Goal: Task Accomplishment & Management: Use online tool/utility

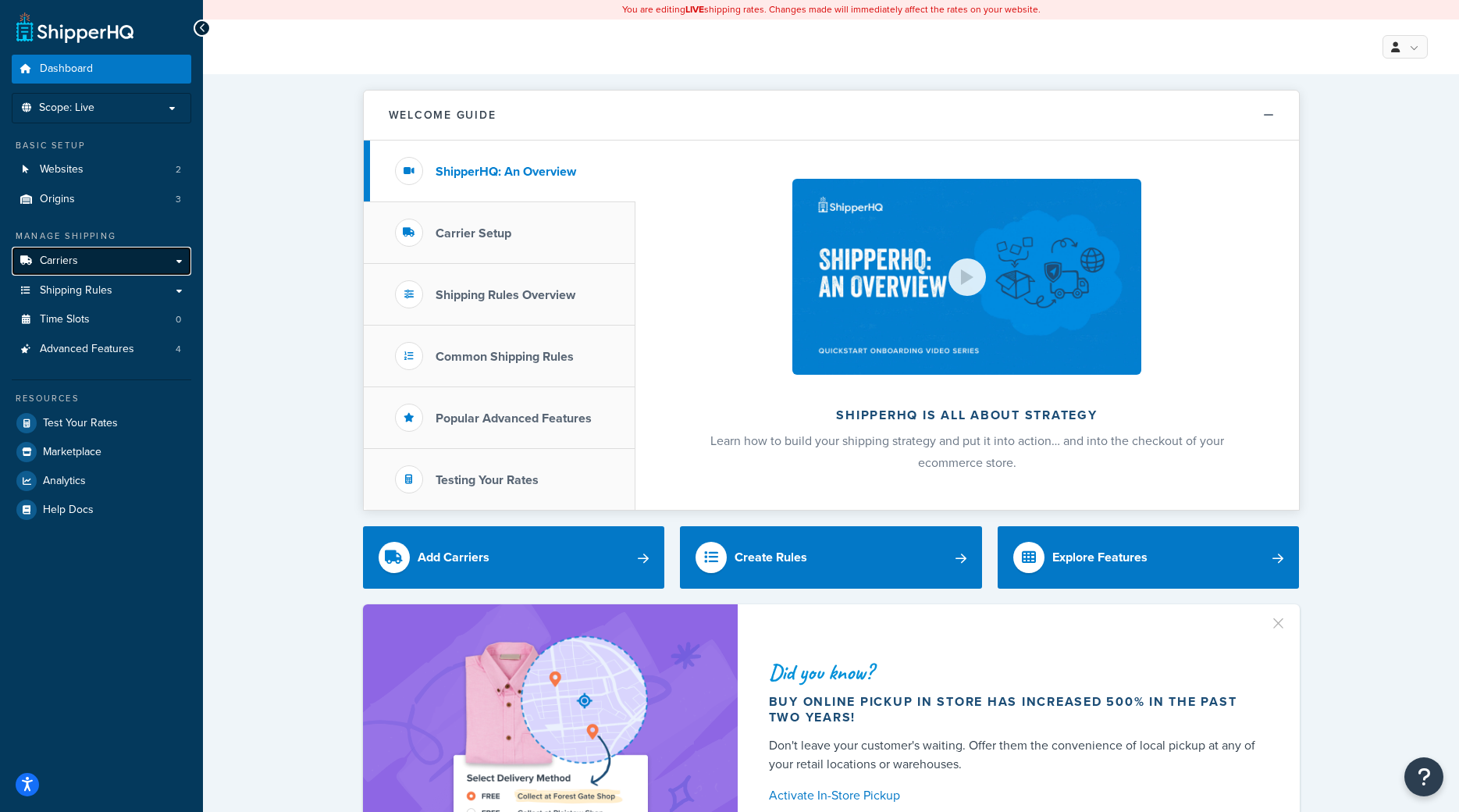
click at [92, 258] on link "Carriers" at bounding box center [101, 261] width 179 height 29
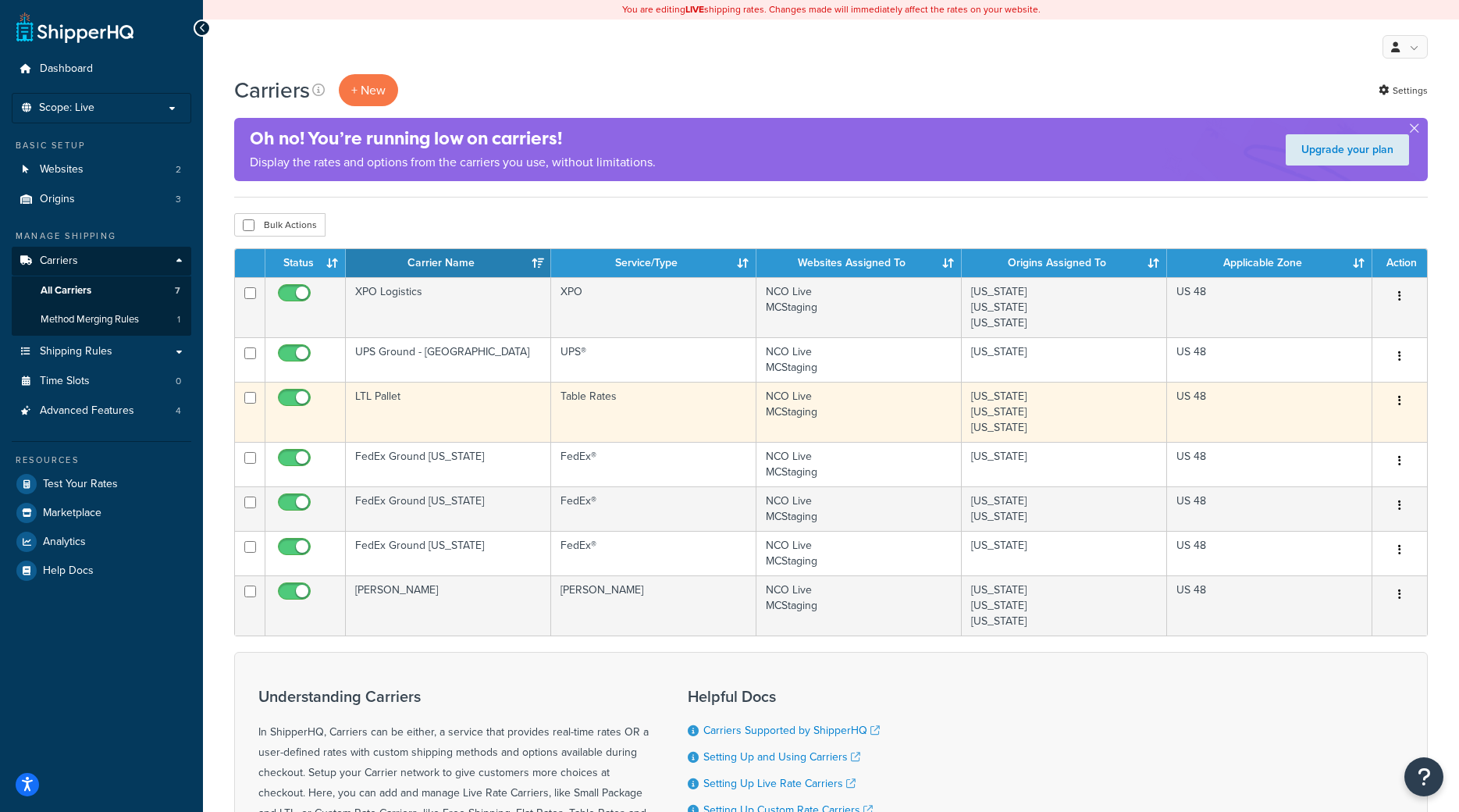
click at [422, 412] on td "LTL Pallet" at bounding box center [448, 411] width 206 height 60
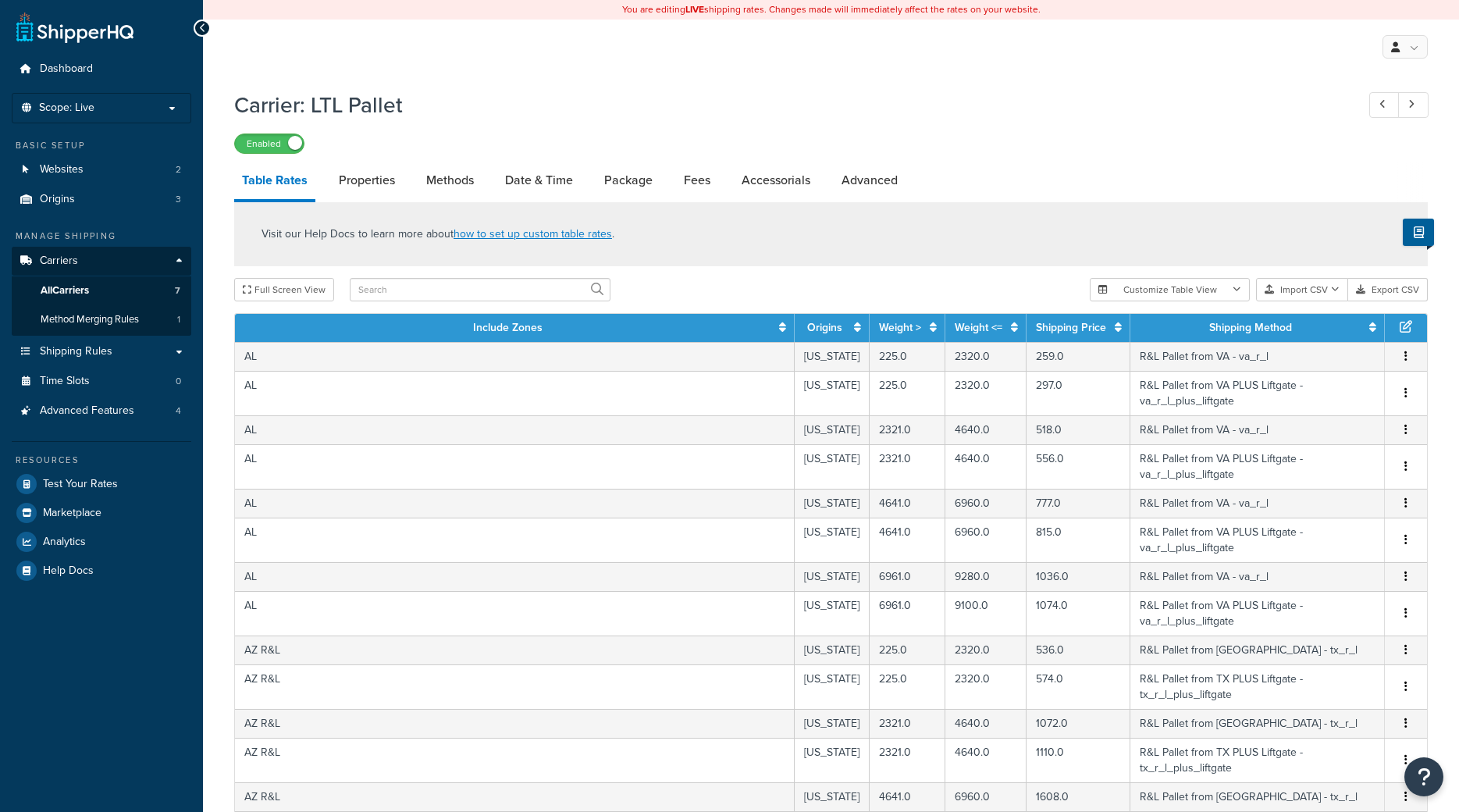
select select "25"
click at [455, 300] on input "text" at bounding box center [480, 290] width 261 height 24
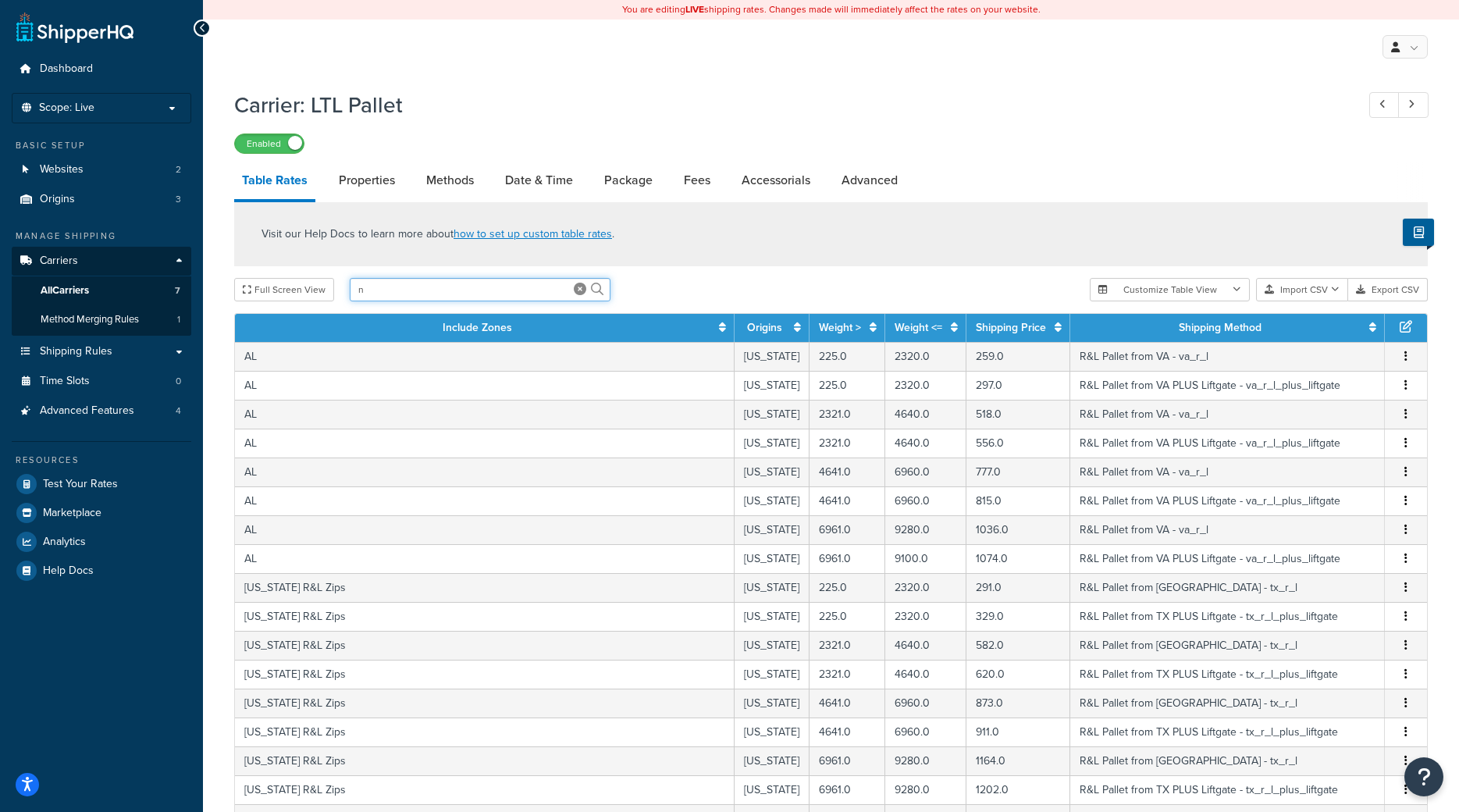
click at [403, 294] on input "n" at bounding box center [480, 290] width 261 height 24
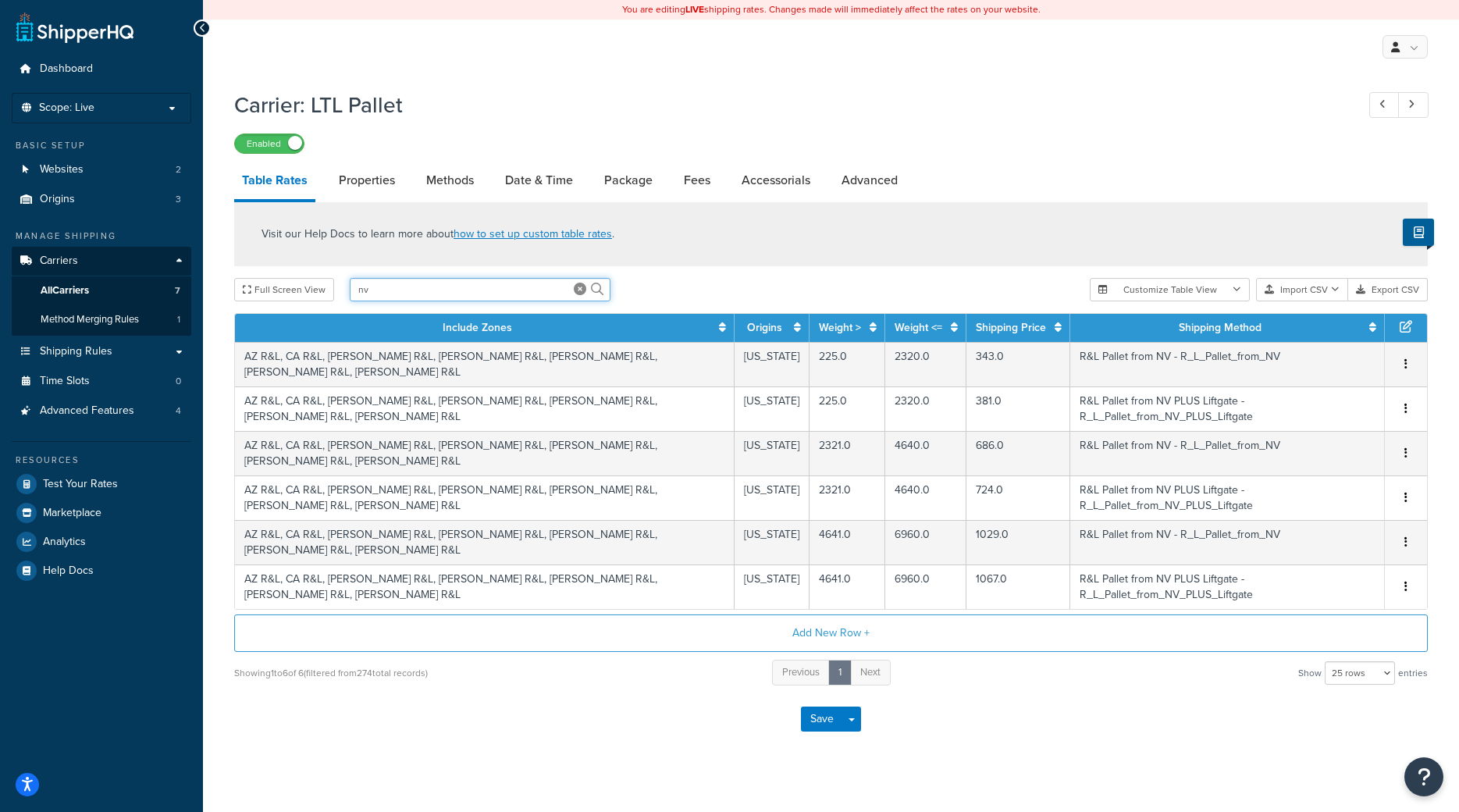
drag, startPoint x: 376, startPoint y: 291, endPoint x: 301, endPoint y: 300, distance: 75.5
click at [350, 300] on input "nv" at bounding box center [480, 290] width 261 height 24
type input "tx"
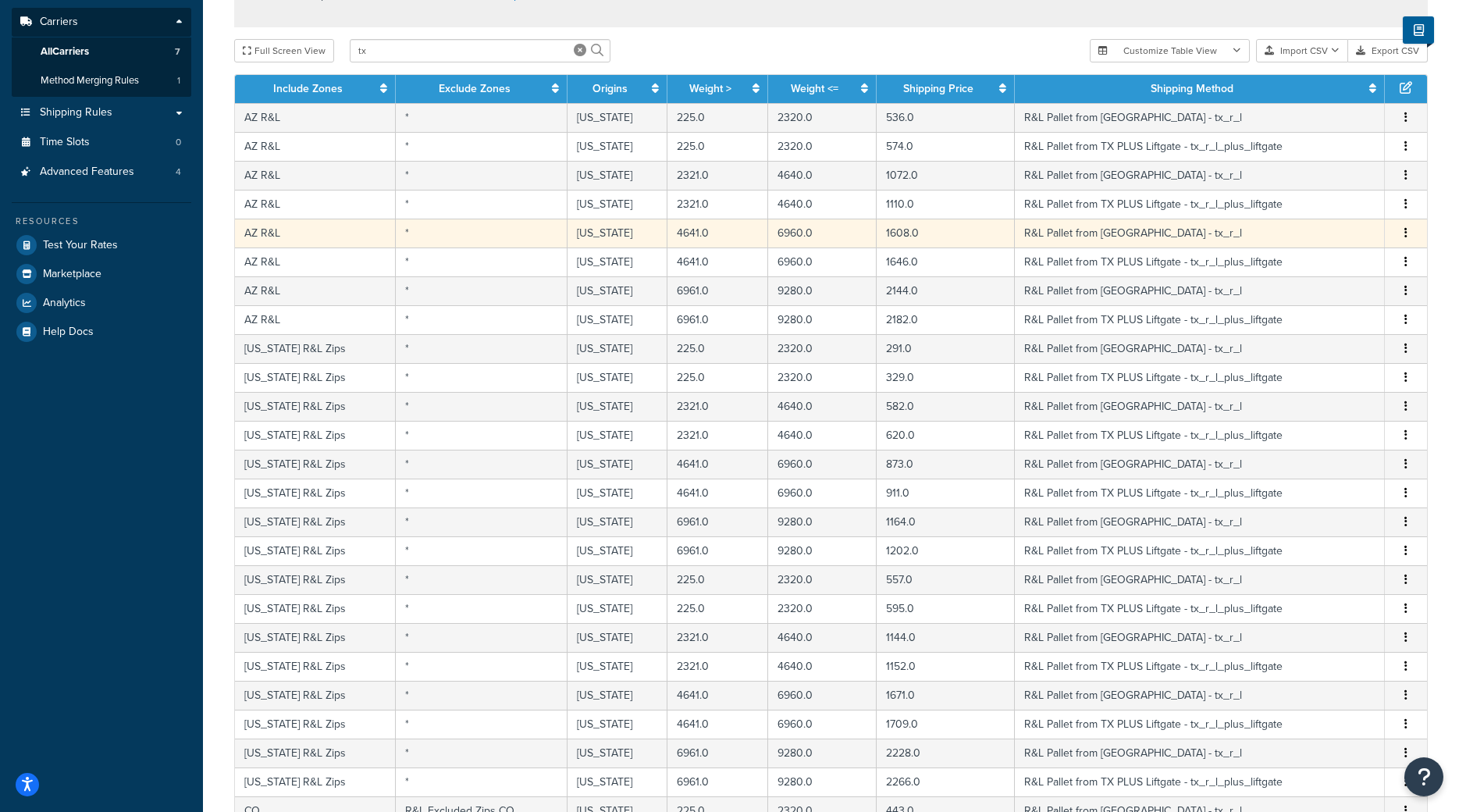
scroll to position [319, 0]
